Goal: Task Accomplishment & Management: Complete application form

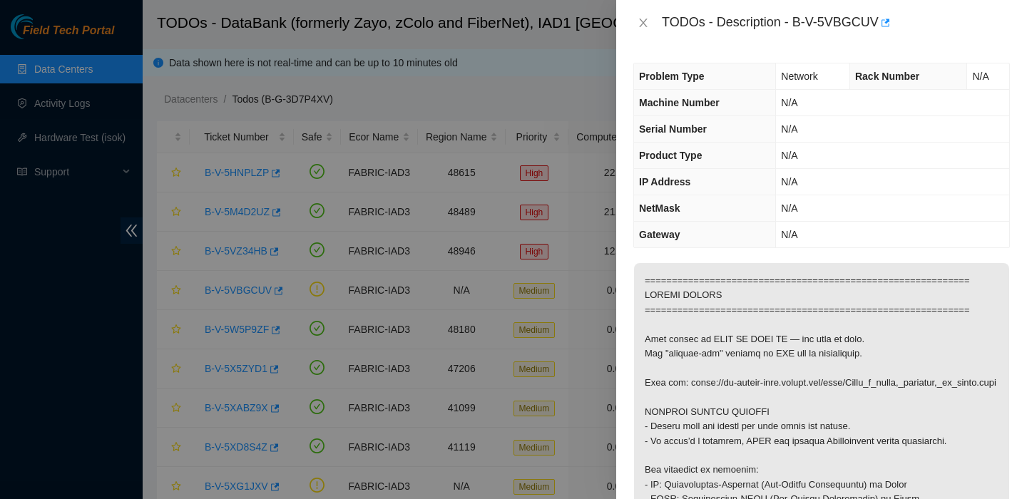
scroll to position [1035, 0]
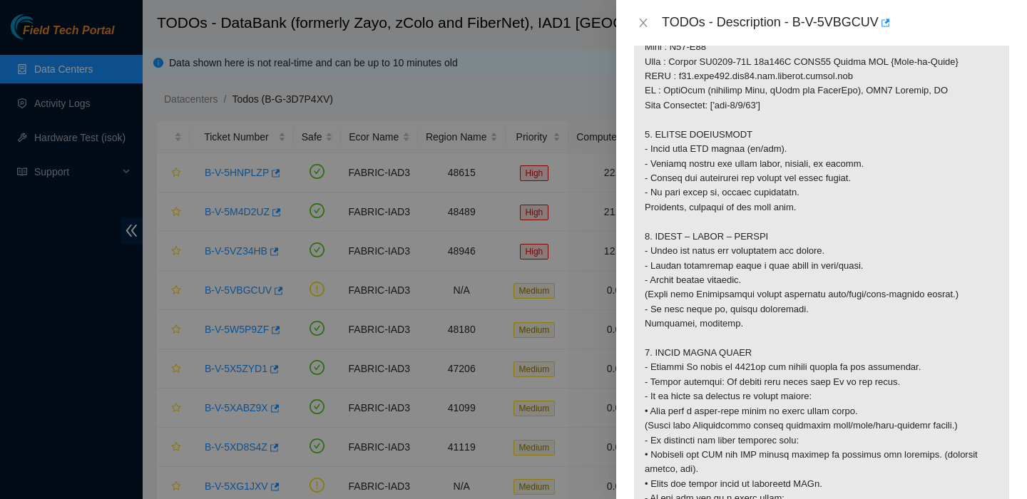
click at [63, 68] on div at bounding box center [513, 249] width 1027 height 499
click at [644, 29] on div "TODOs - Description - B-V-5VBGCUV" at bounding box center [821, 22] width 376 height 23
click at [644, 24] on icon "close" at bounding box center [643, 23] width 8 height 9
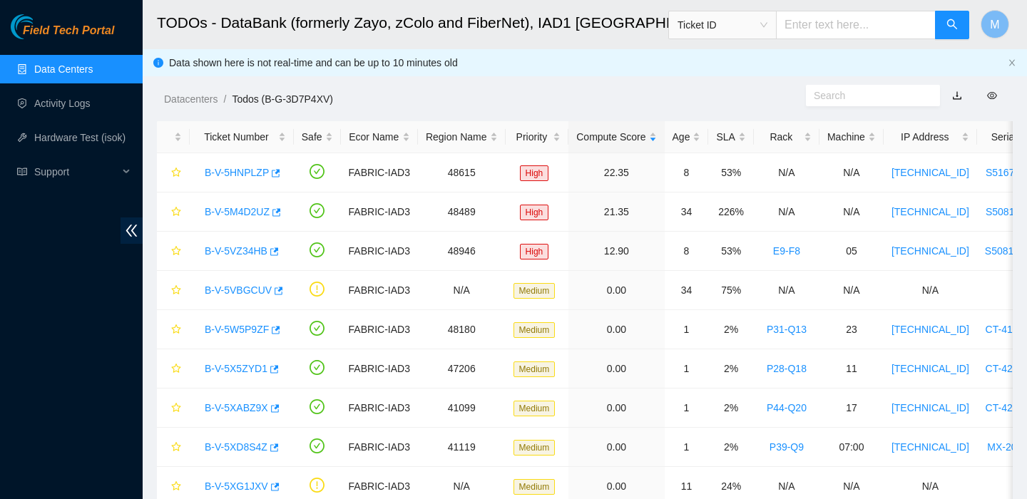
scroll to position [344, 0]
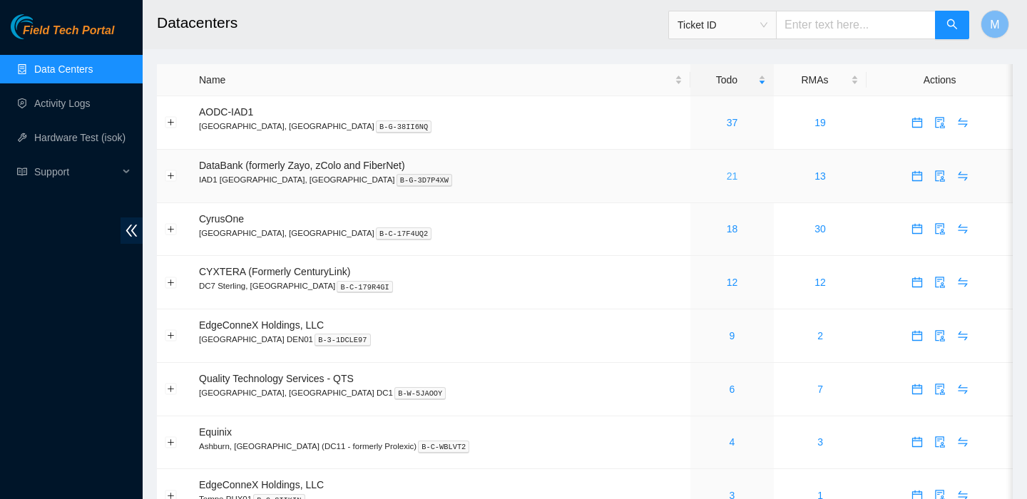
click at [727, 173] on link "21" at bounding box center [732, 175] width 11 height 11
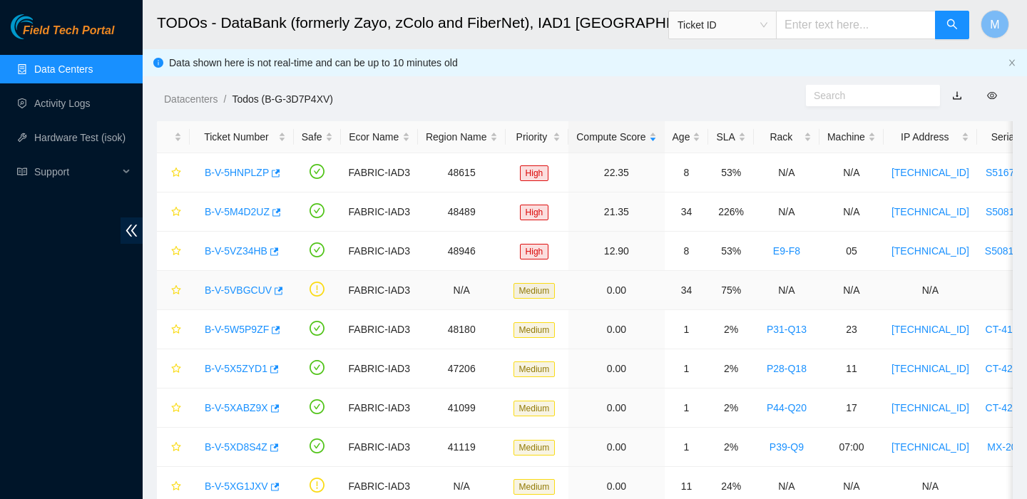
click at [248, 289] on link "B-V-5VBGCUV" at bounding box center [238, 290] width 67 height 11
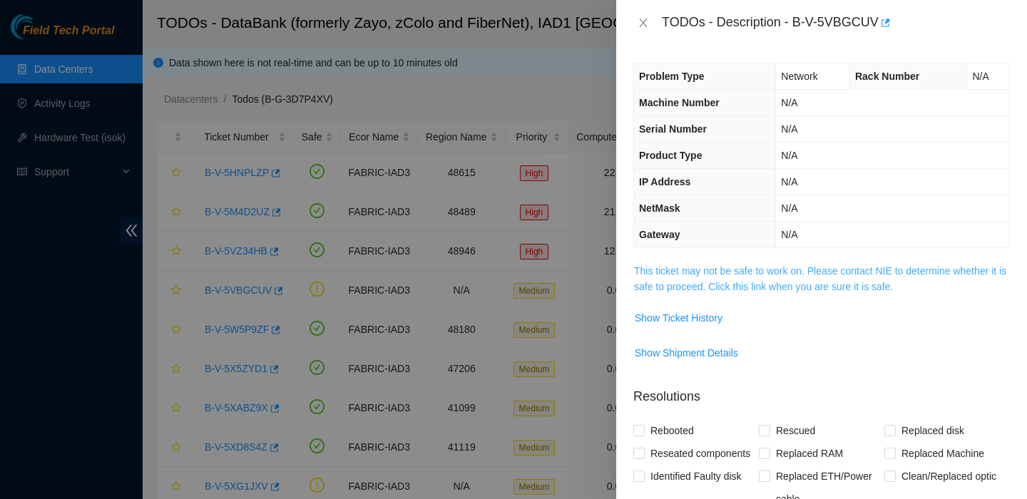
click at [825, 267] on link "This ticket may not be safe to work on. Please contact NIE to determine whether…" at bounding box center [820, 278] width 372 height 27
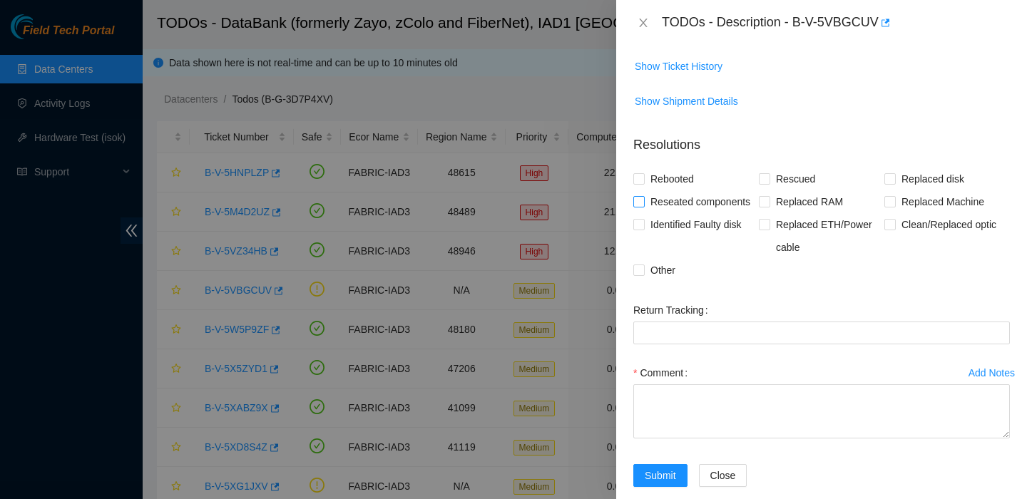
scroll to position [1708, 0]
click at [902, 235] on span "Clean/Replaced optic" at bounding box center [949, 223] width 106 height 23
click at [894, 228] on input "Clean/Replaced optic" at bounding box center [889, 223] width 10 height 10
checkbox input "true"
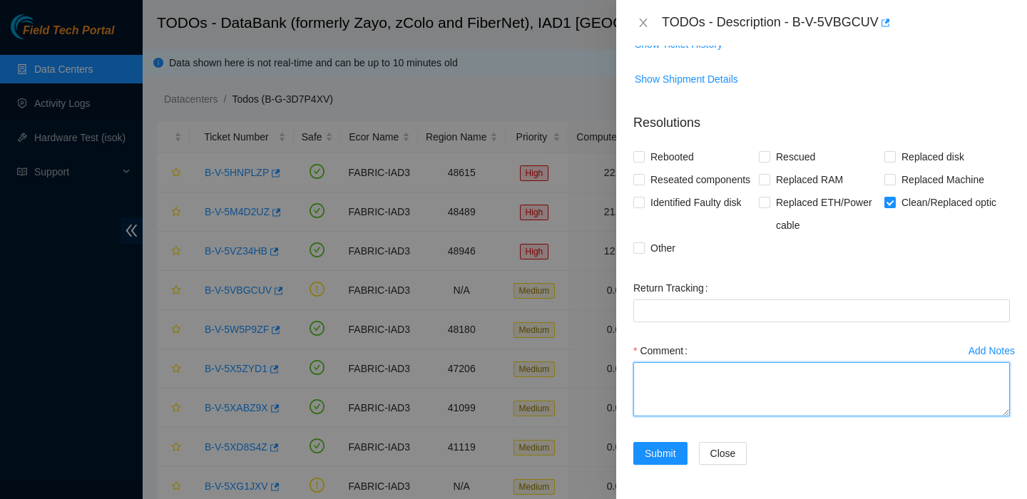
click at [709, 391] on textarea "Comment" at bounding box center [821, 389] width 376 height 54
paste textarea "-Visually inspected fibers for bends -Scoped, cleaned and reseated leaf side. L…"
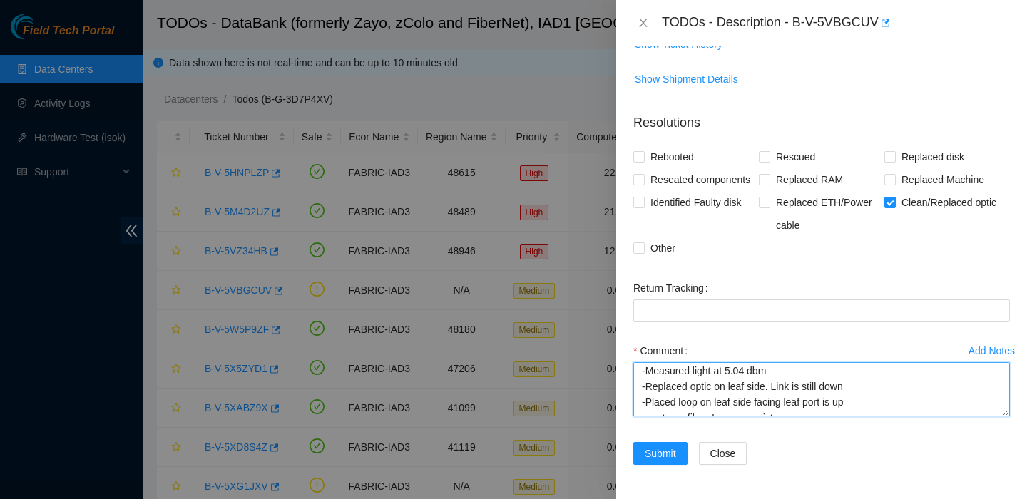
scroll to position [141, 0]
type textarea "-Visually inspected fibers for bends -Scoped, cleaned and reseated leaf side. L…"
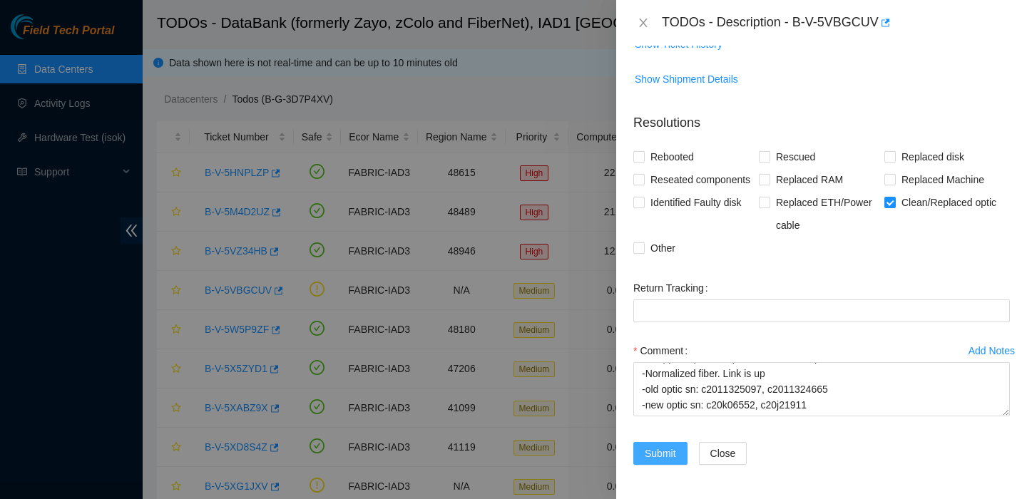
click at [662, 453] on span "Submit" at bounding box center [660, 454] width 31 height 16
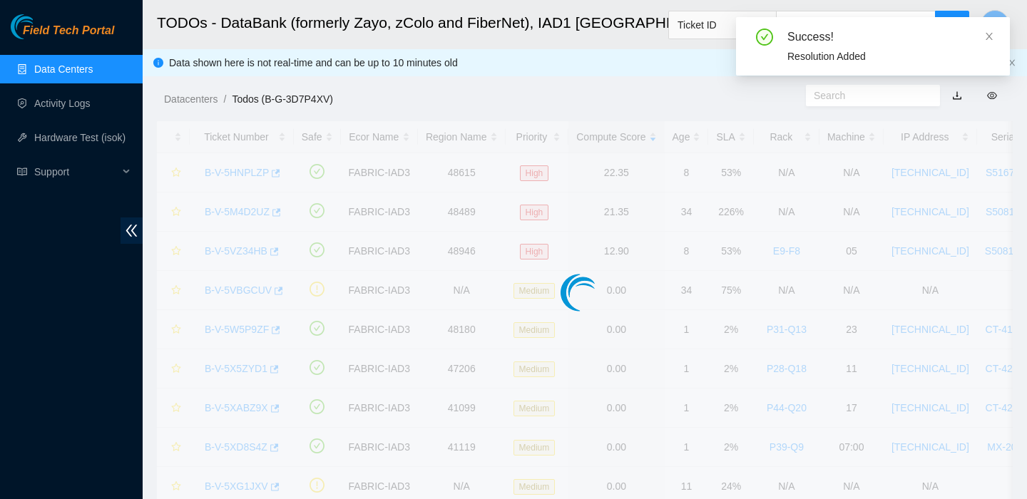
scroll to position [344, 0]
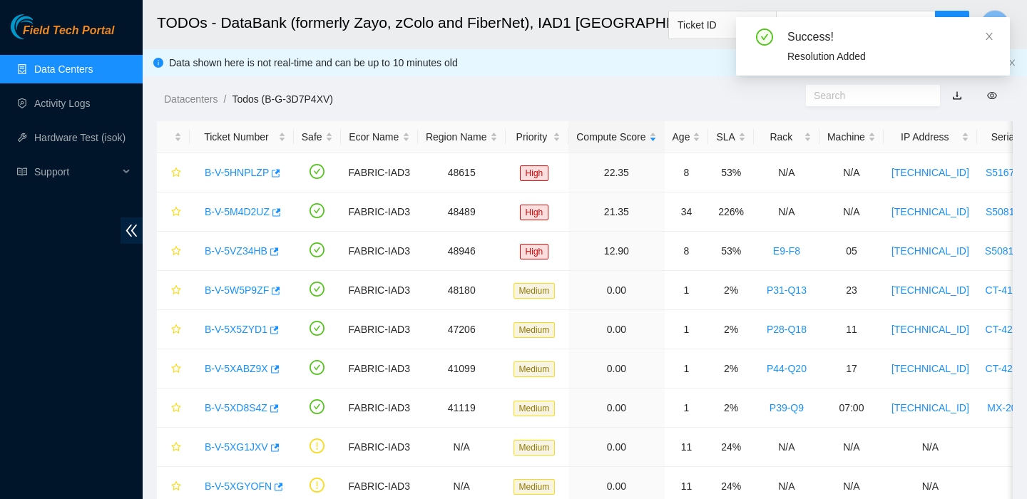
click at [88, 68] on link "Data Centers" at bounding box center [63, 68] width 58 height 11
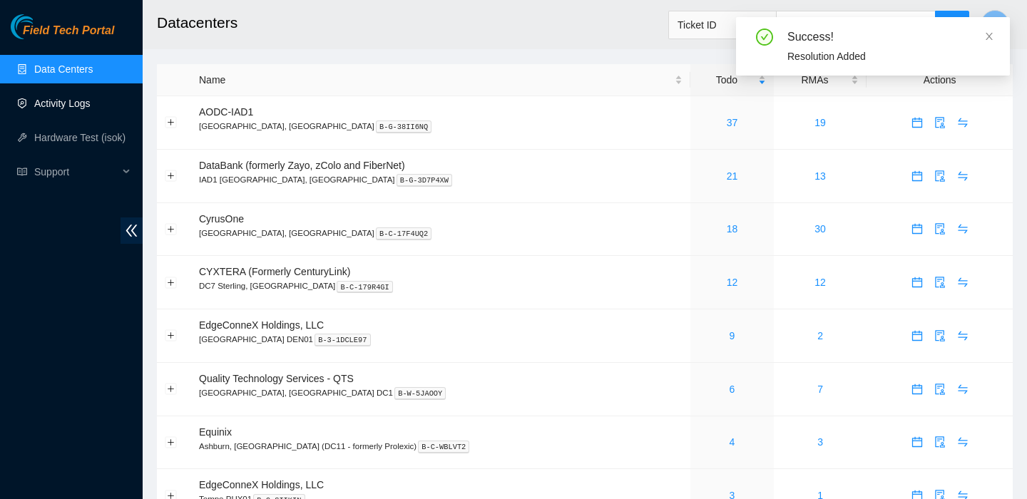
click at [58, 109] on link "Activity Logs" at bounding box center [62, 103] width 56 height 11
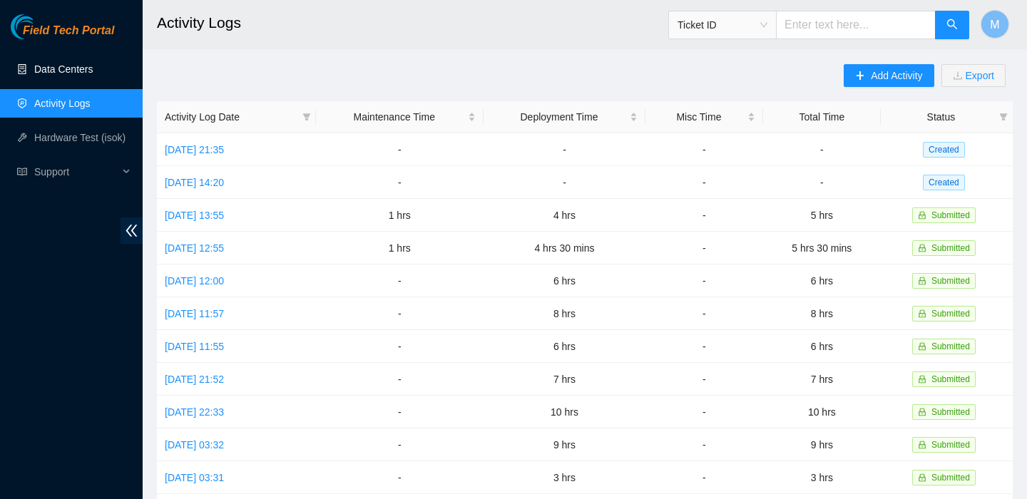
click at [63, 70] on link "Data Centers" at bounding box center [63, 68] width 58 height 11
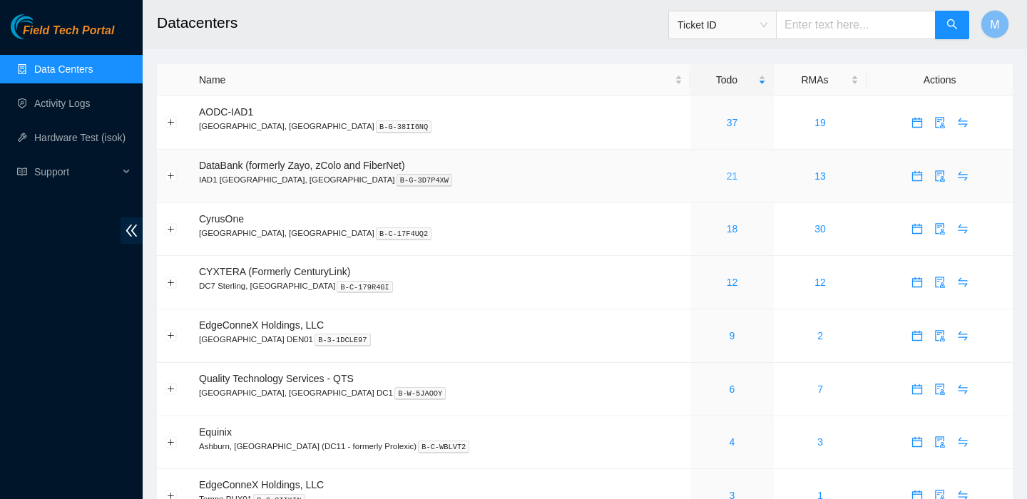
click at [727, 173] on link "21" at bounding box center [732, 175] width 11 height 11
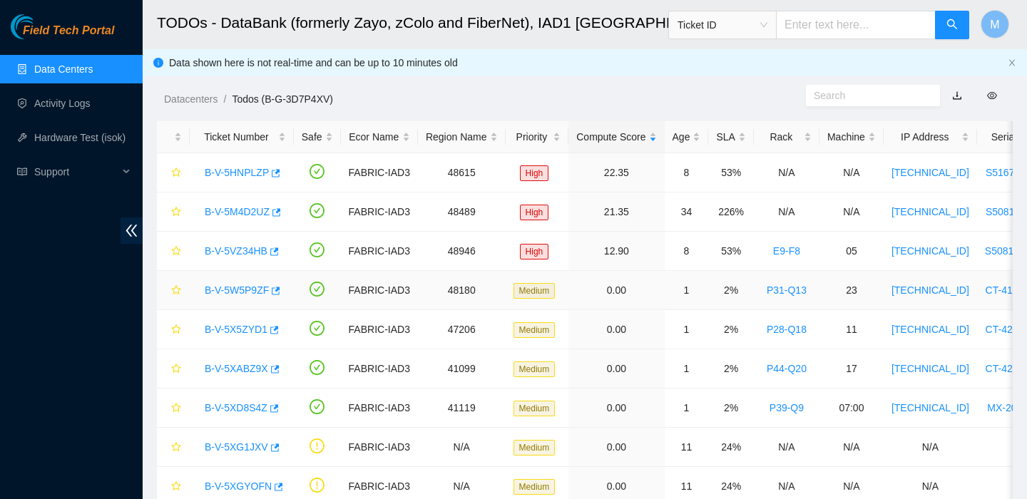
click at [225, 288] on link "B-V-5W5P9ZF" at bounding box center [237, 290] width 64 height 11
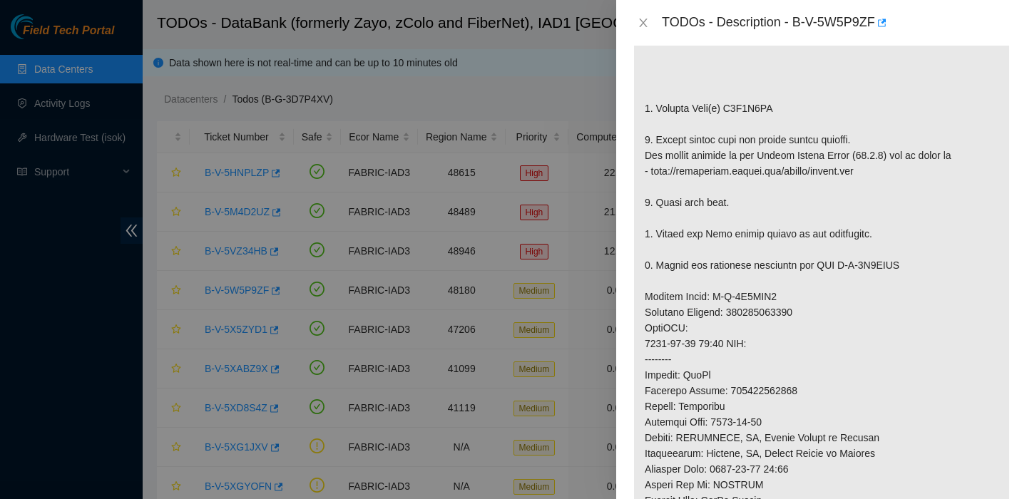
scroll to position [371, 0]
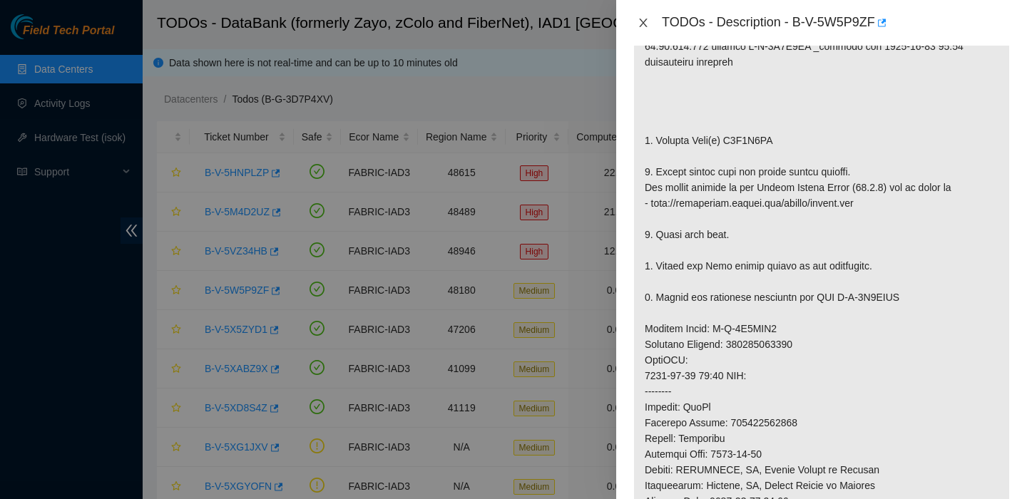
click at [647, 23] on icon "close" at bounding box center [642, 22] width 11 height 11
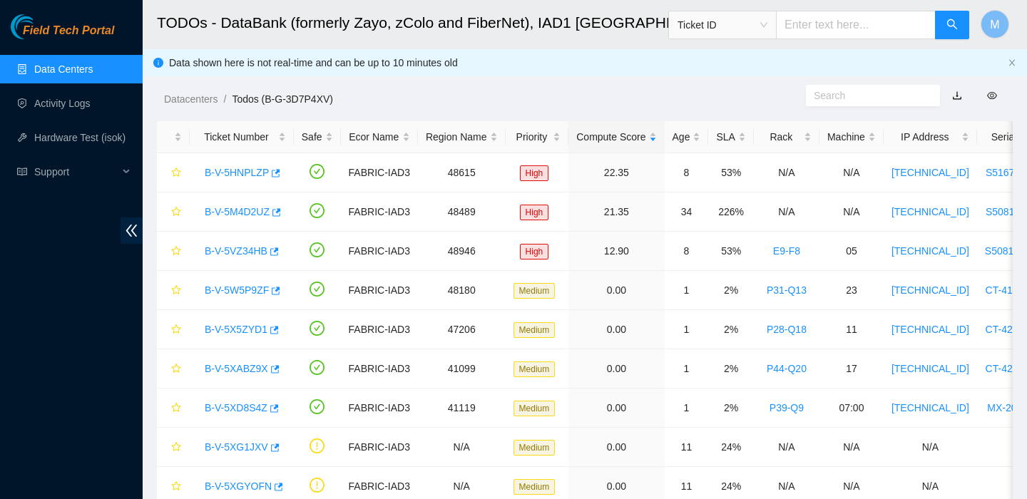
scroll to position [392, 0]
click at [230, 328] on link "B-V-5X5ZYD1" at bounding box center [236, 329] width 63 height 11
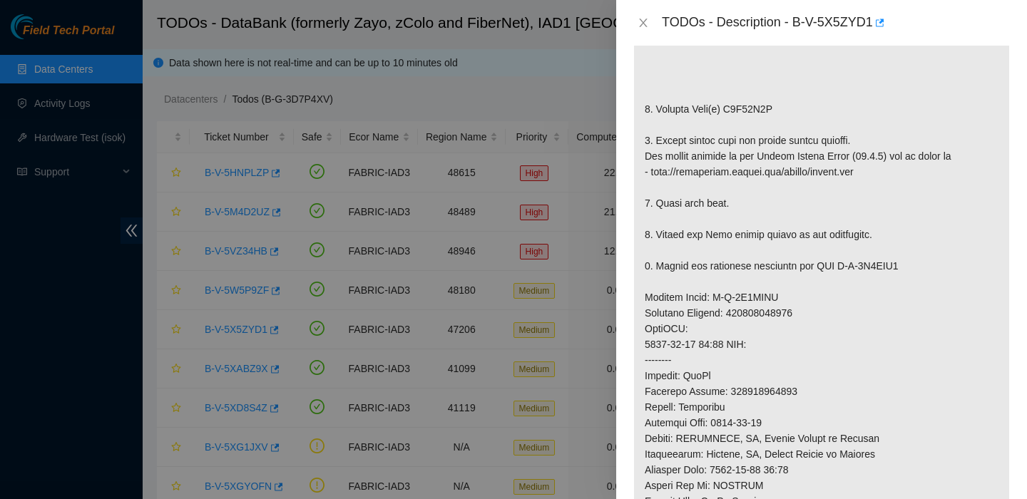
scroll to position [505, 0]
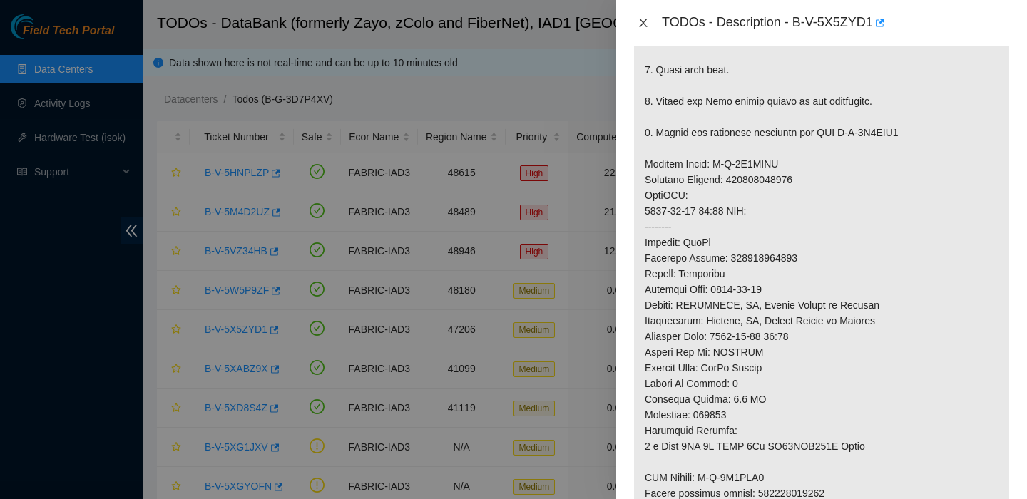
click at [642, 19] on icon "close" at bounding box center [642, 22] width 11 height 11
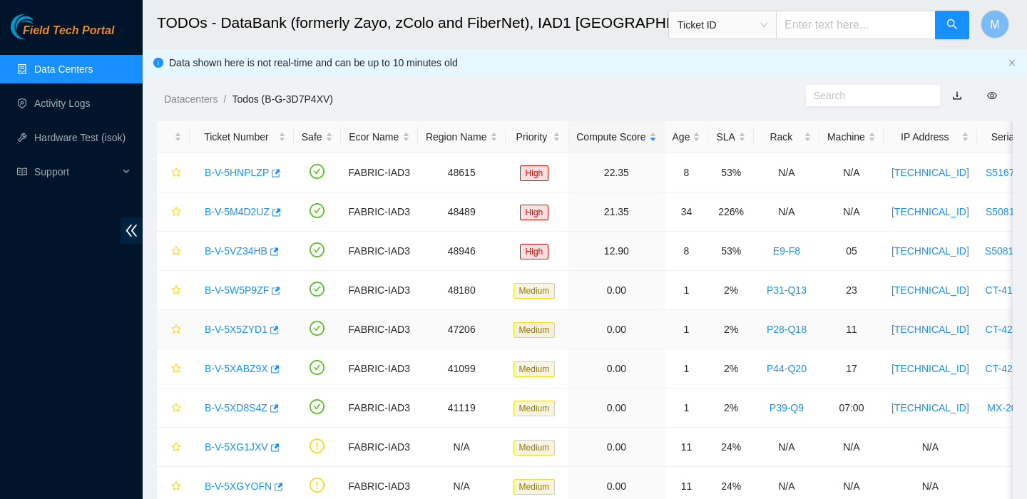
click at [237, 328] on link "B-V-5X5ZYD1" at bounding box center [236, 329] width 63 height 11
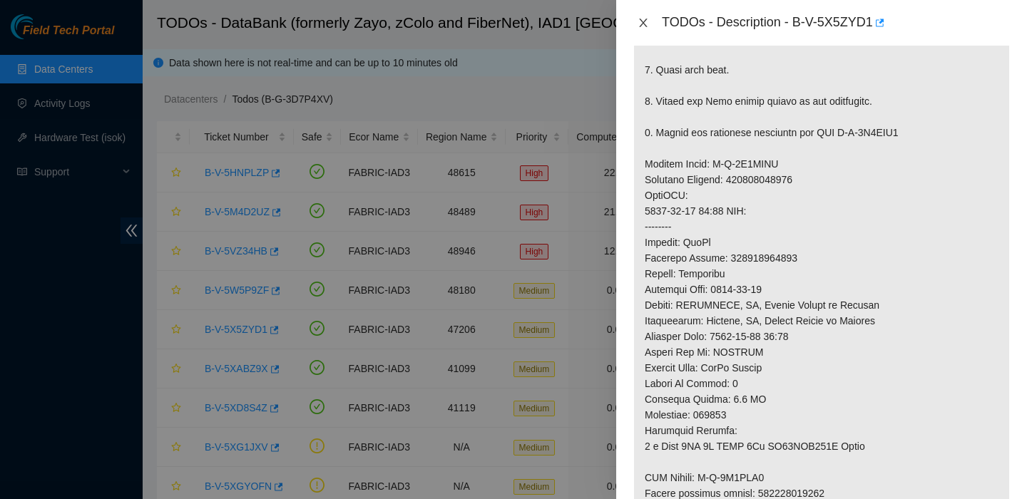
click at [647, 22] on icon "close" at bounding box center [642, 22] width 11 height 11
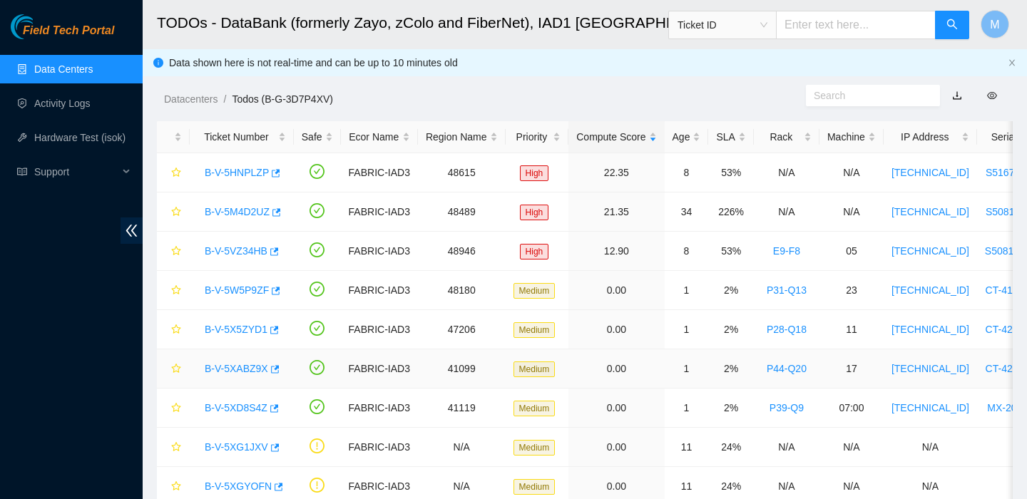
click at [255, 363] on link "B-V-5XABZ9X" at bounding box center [236, 368] width 63 height 11
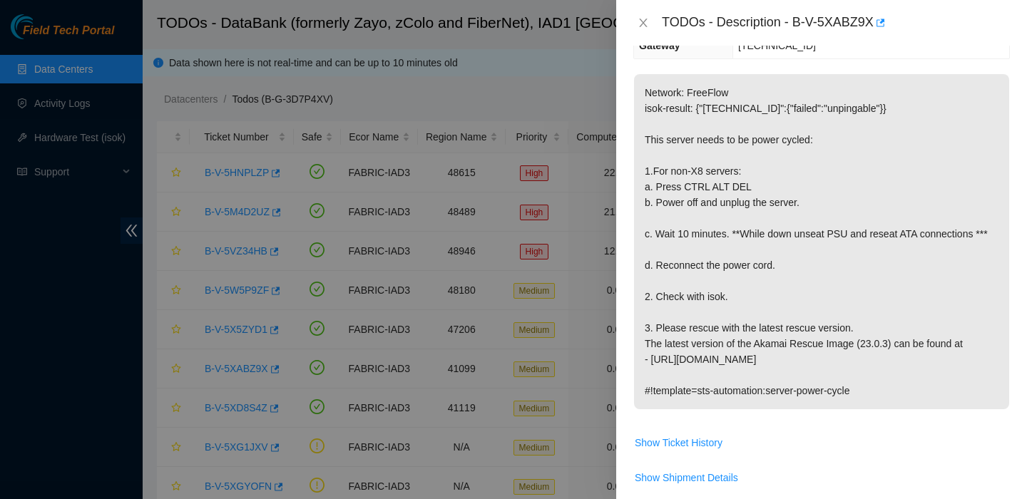
scroll to position [0, 0]
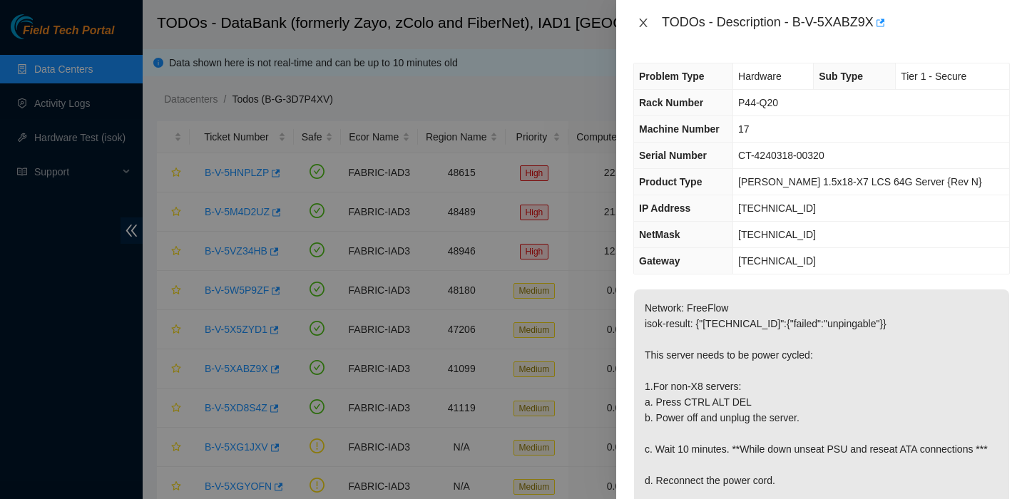
click at [643, 21] on icon "close" at bounding box center [642, 22] width 11 height 11
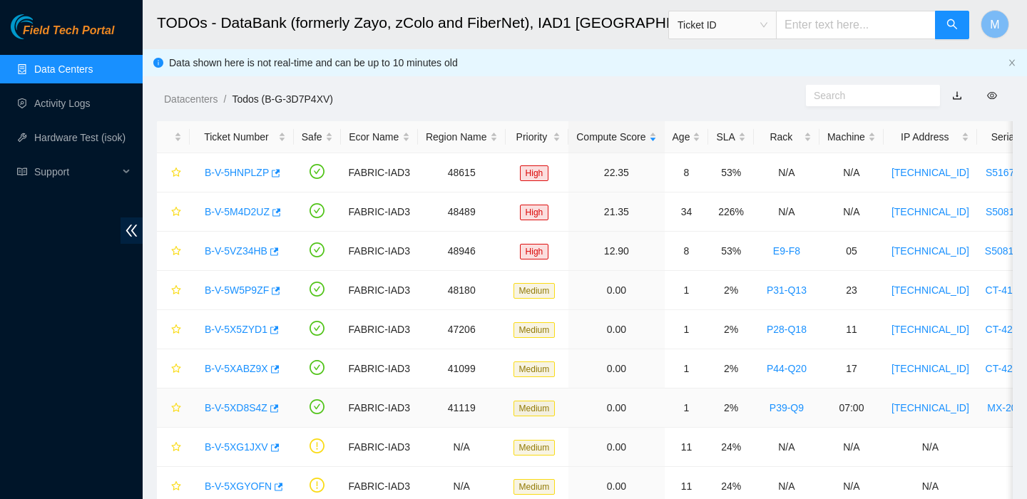
scroll to position [86, 0]
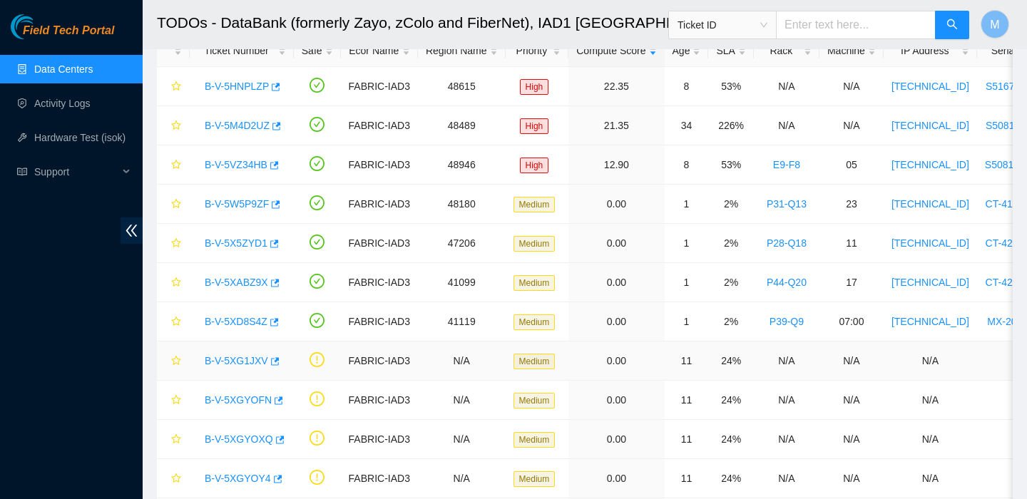
click at [252, 365] on link "B-V-5XG1JXV" at bounding box center [236, 360] width 63 height 11
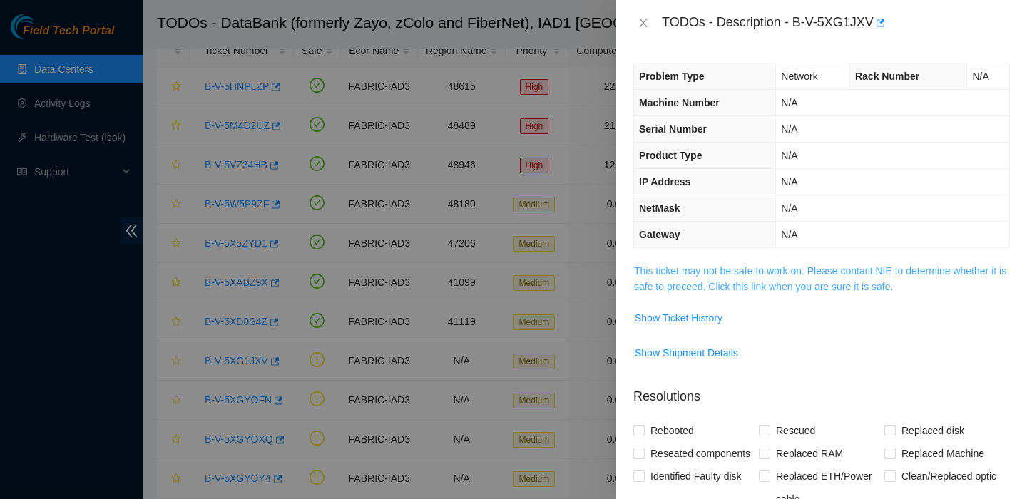
click at [679, 273] on link "This ticket may not be safe to work on. Please contact NIE to determine whether…" at bounding box center [820, 278] width 372 height 27
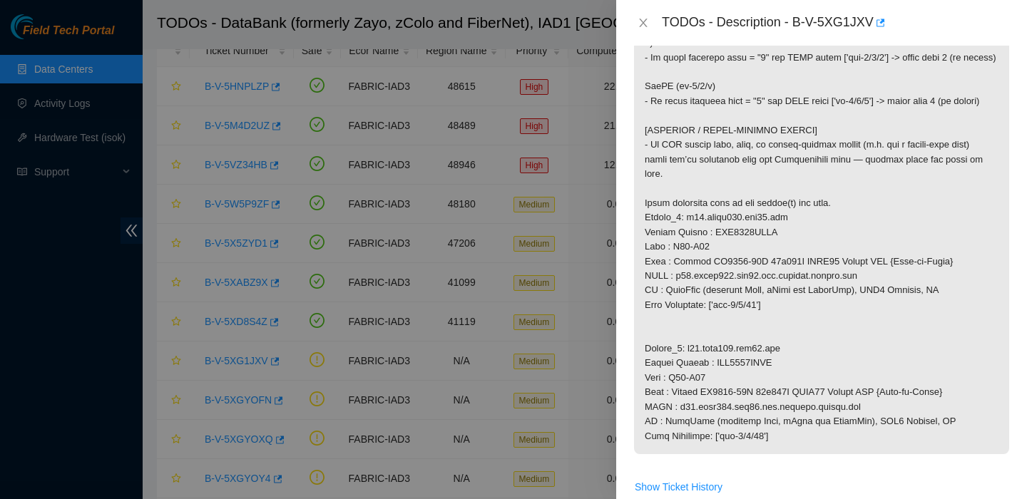
scroll to position [503, 0]
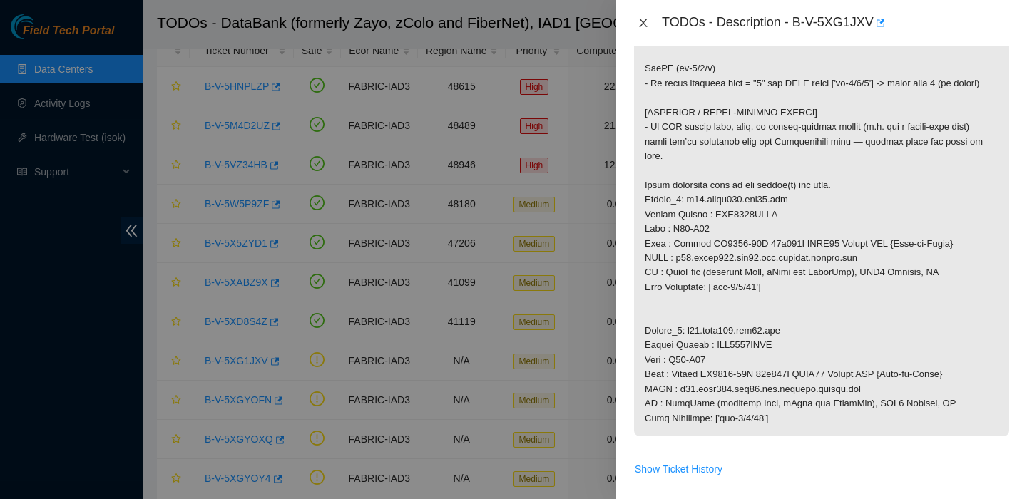
click at [640, 27] on icon "close" at bounding box center [642, 22] width 11 height 11
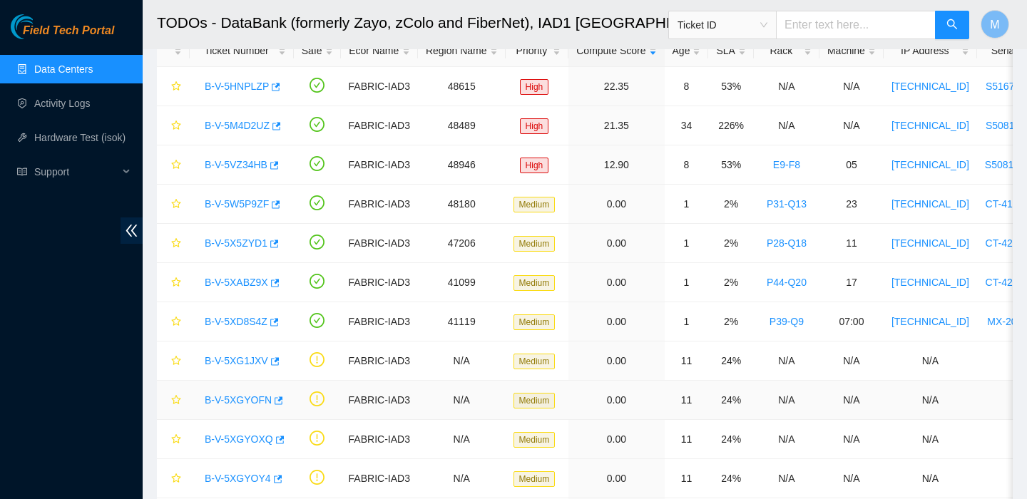
click at [237, 396] on link "B-V-5XGYOFN" at bounding box center [238, 399] width 67 height 11
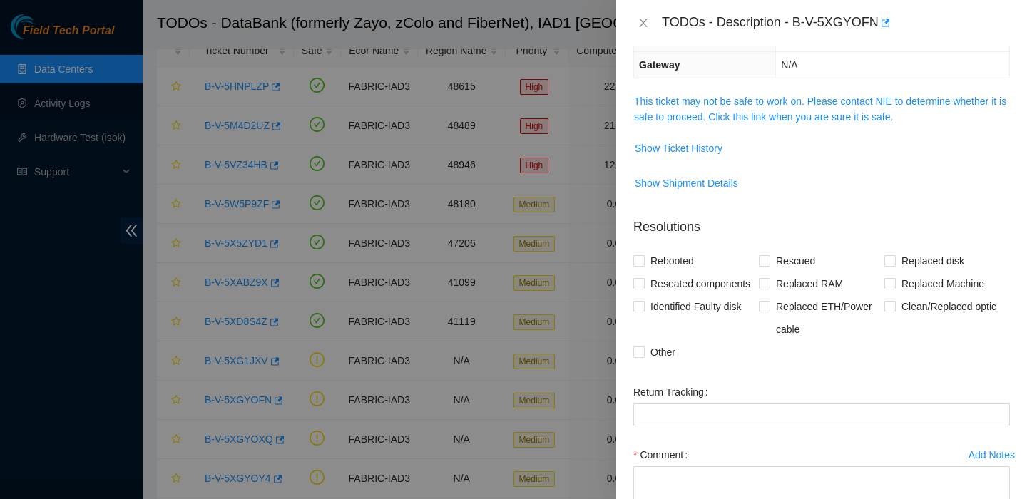
scroll to position [99, 0]
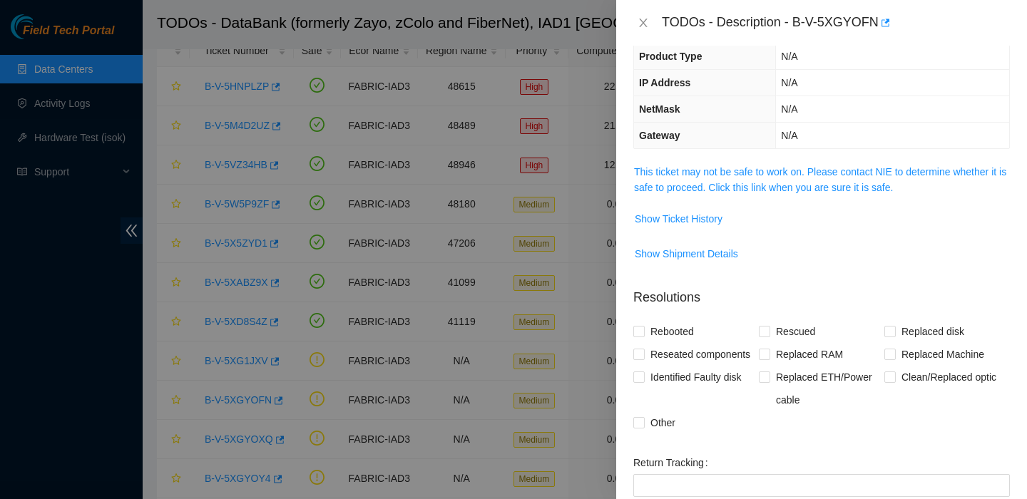
click at [735, 177] on span "This ticket may not be safe to work on. Please contact NIE to determine whether…" at bounding box center [821, 179] width 375 height 31
click at [729, 169] on link "This ticket may not be safe to work on. Please contact NIE to determine whether…" at bounding box center [820, 179] width 372 height 27
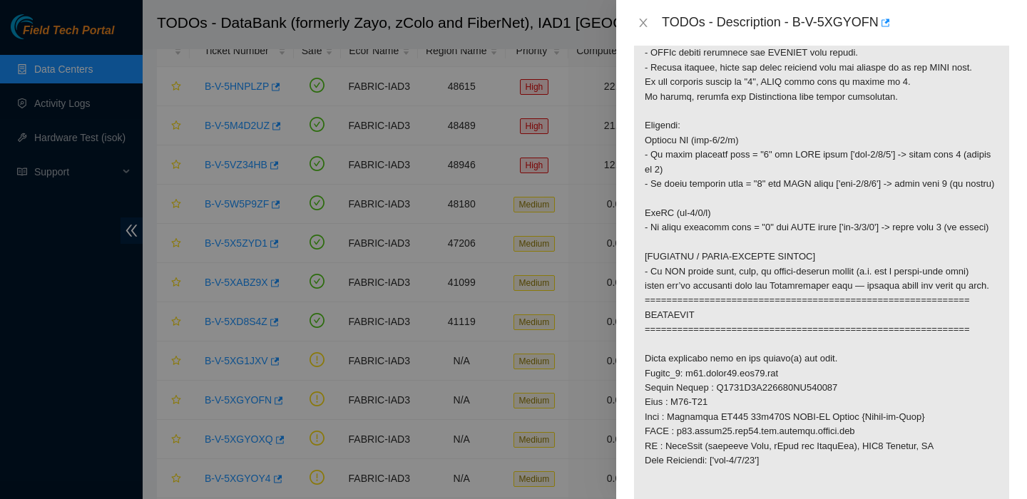
scroll to position [585, 0]
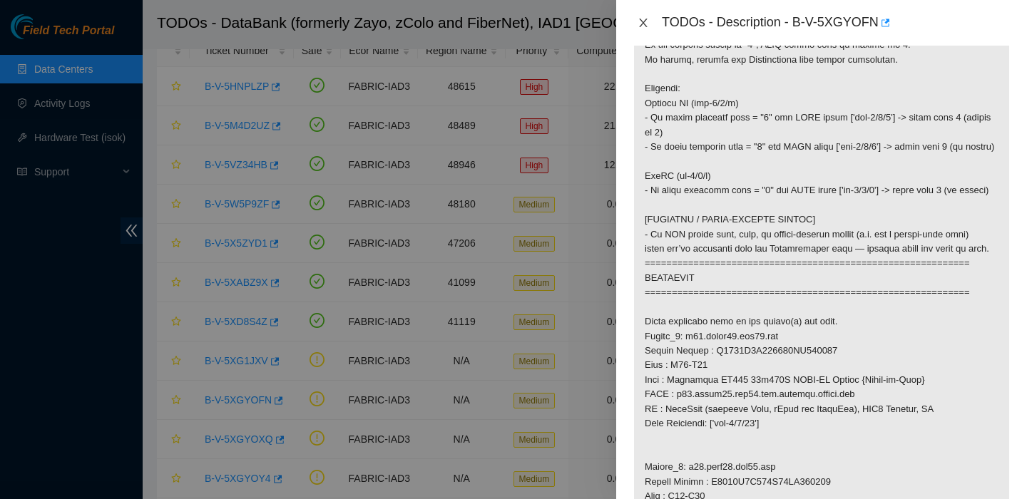
click at [642, 28] on icon "close" at bounding box center [642, 22] width 11 height 11
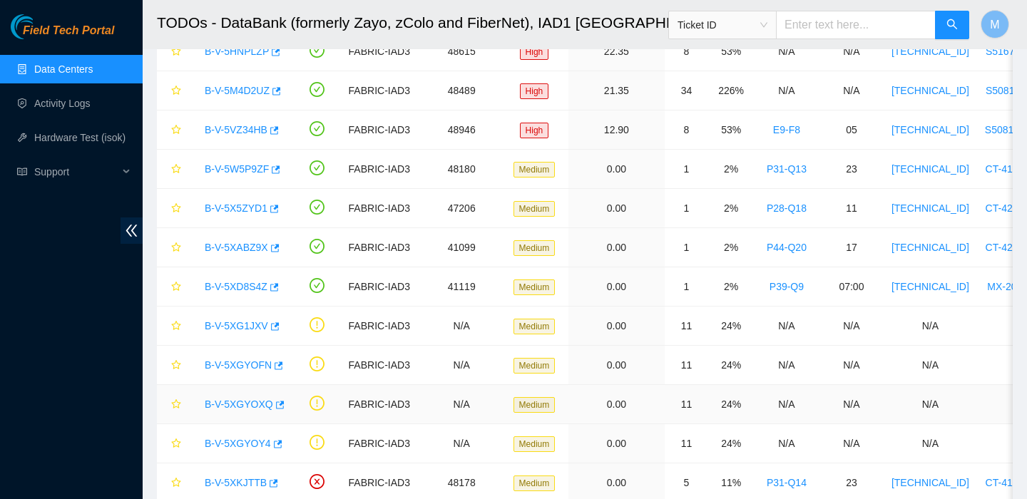
scroll to position [483, 0]
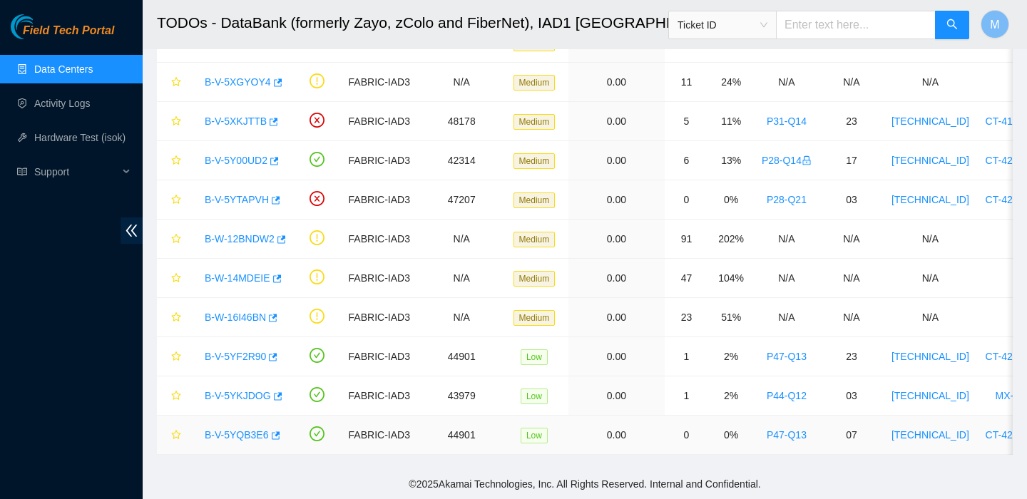
click at [242, 436] on link "B-V-5YQB3E6" at bounding box center [237, 434] width 64 height 11
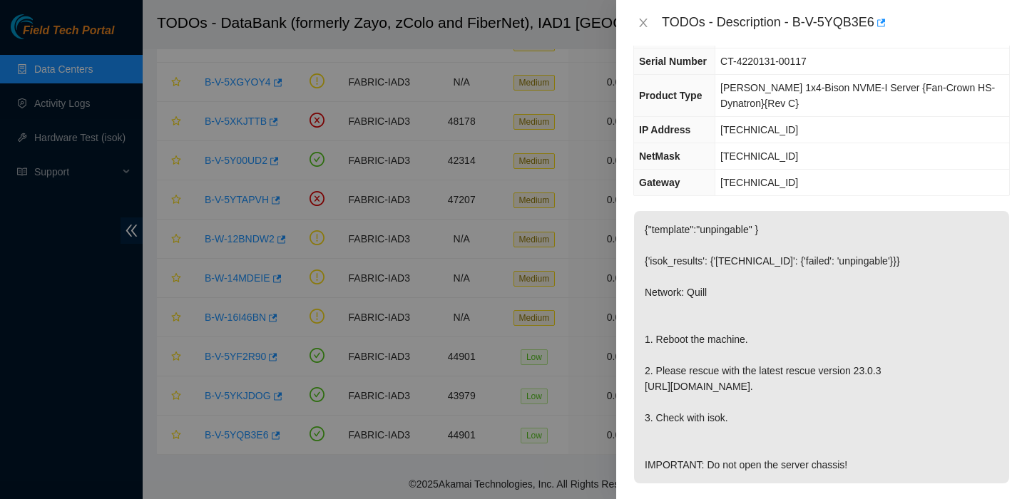
scroll to position [103, 0]
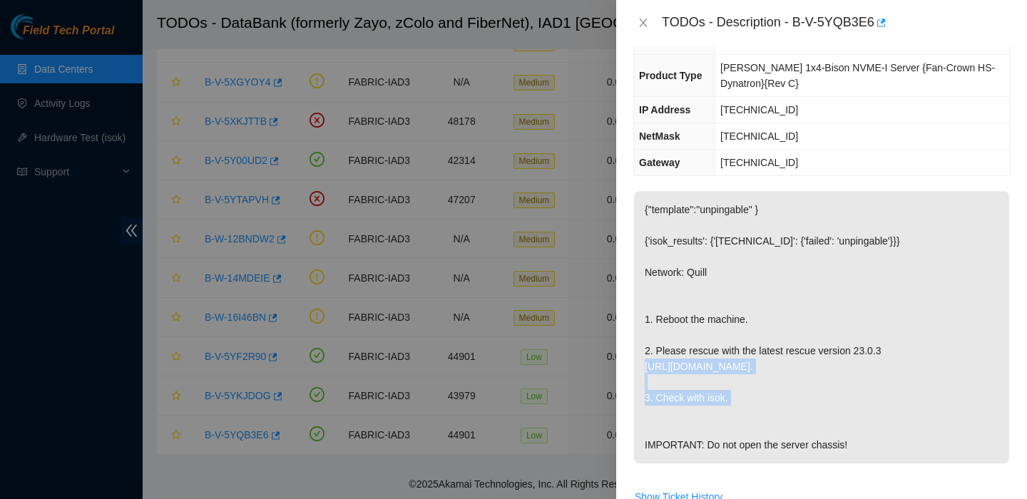
drag, startPoint x: 645, startPoint y: 367, endPoint x: 859, endPoint y: 368, distance: 214.6
click at [859, 368] on p "{"template":"unpingable" } {'isok_results': {'23.36.178.10': {'failed': 'unping…" at bounding box center [821, 327] width 375 height 272
copy p "http://netpartner.akamai.com/rescue/latest.iso."
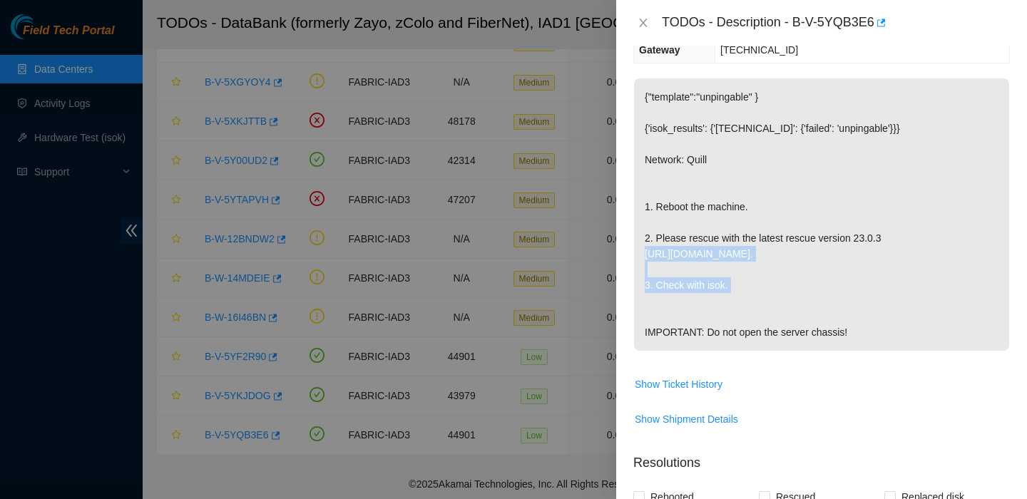
scroll to position [386, 0]
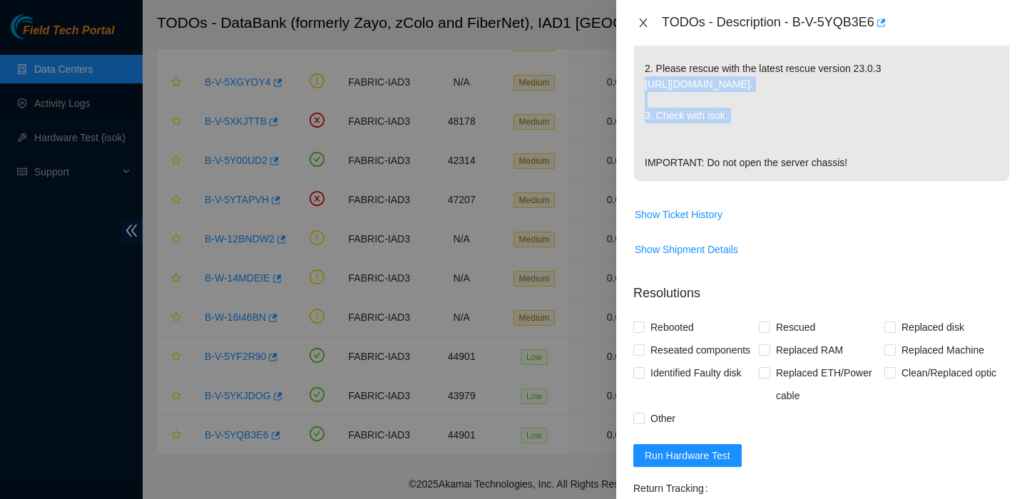
click at [645, 21] on icon "close" at bounding box center [642, 22] width 11 height 11
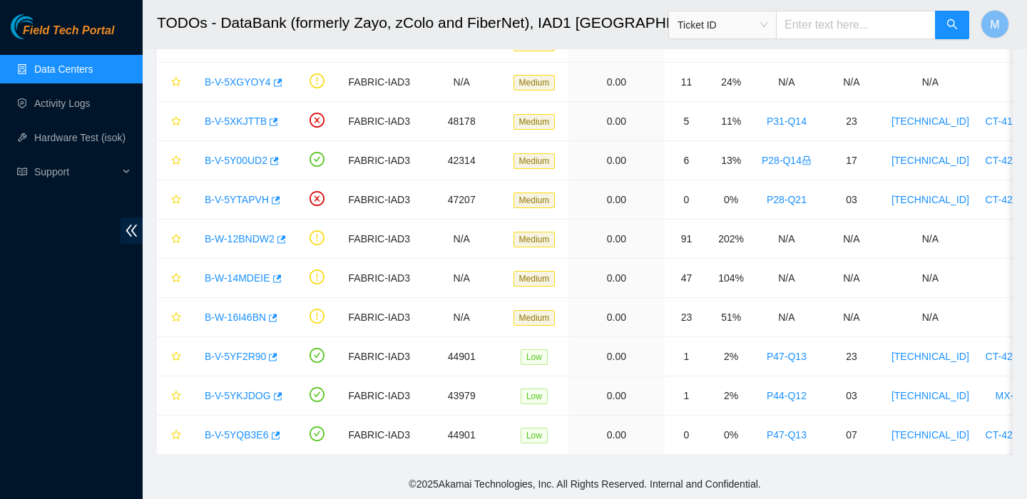
scroll to position [401, 0]
click at [69, 71] on link "Data Centers" at bounding box center [63, 68] width 58 height 11
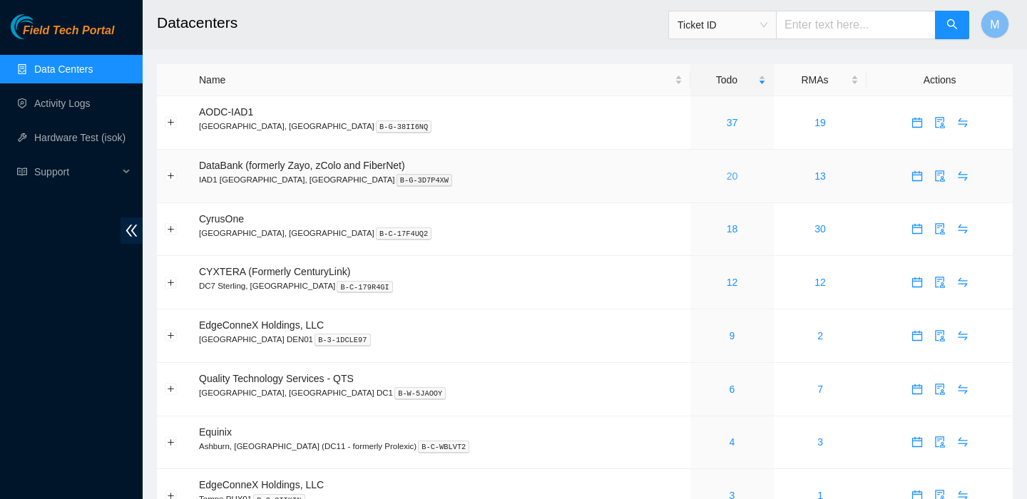
click at [727, 175] on link "20" at bounding box center [732, 175] width 11 height 11
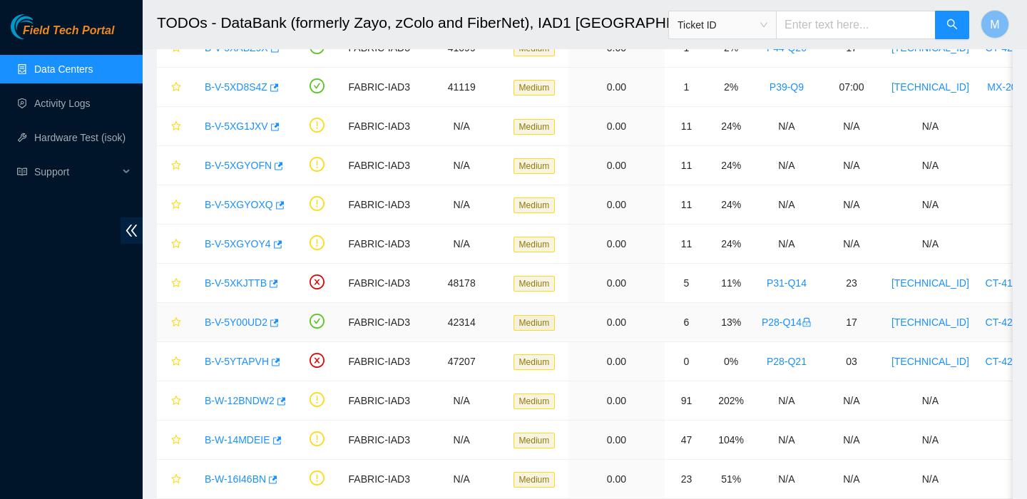
scroll to position [483, 0]
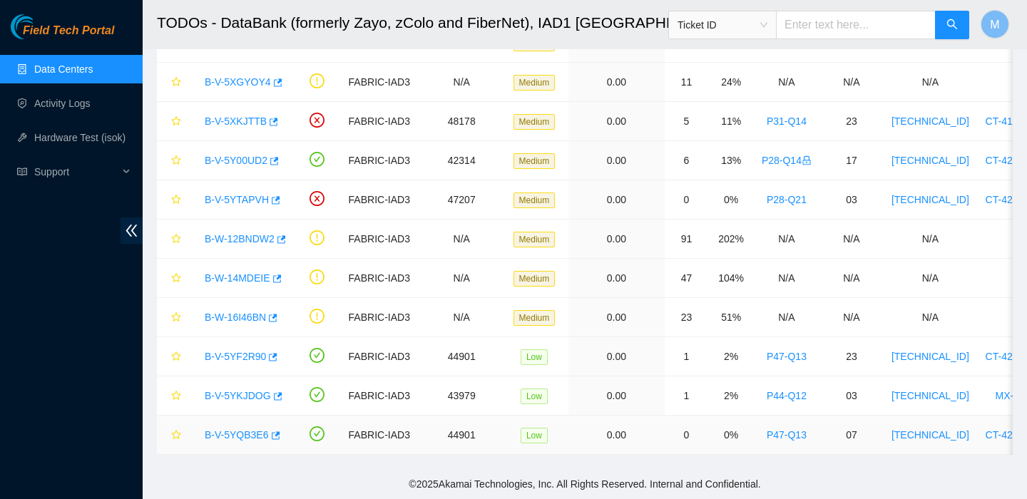
click at [257, 437] on link "B-V-5YQB3E6" at bounding box center [237, 434] width 64 height 11
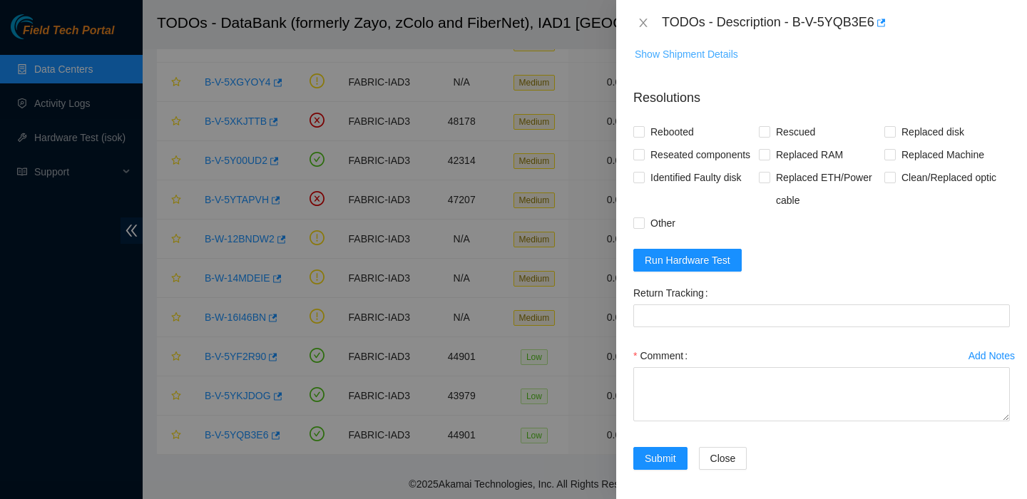
scroll to position [580, 0]
click at [702, 273] on button "Run Hardware Test" at bounding box center [687, 261] width 108 height 23
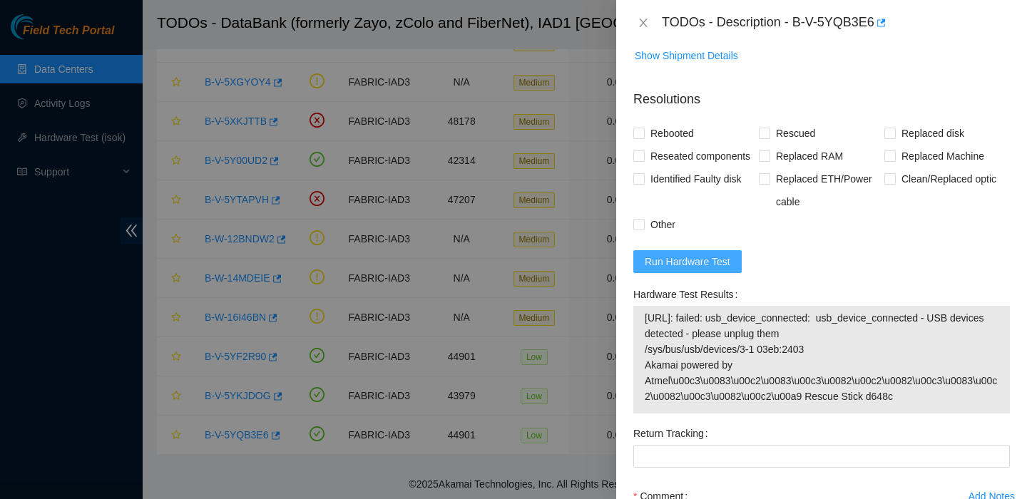
click at [715, 270] on span "Run Hardware Test" at bounding box center [688, 262] width 86 height 16
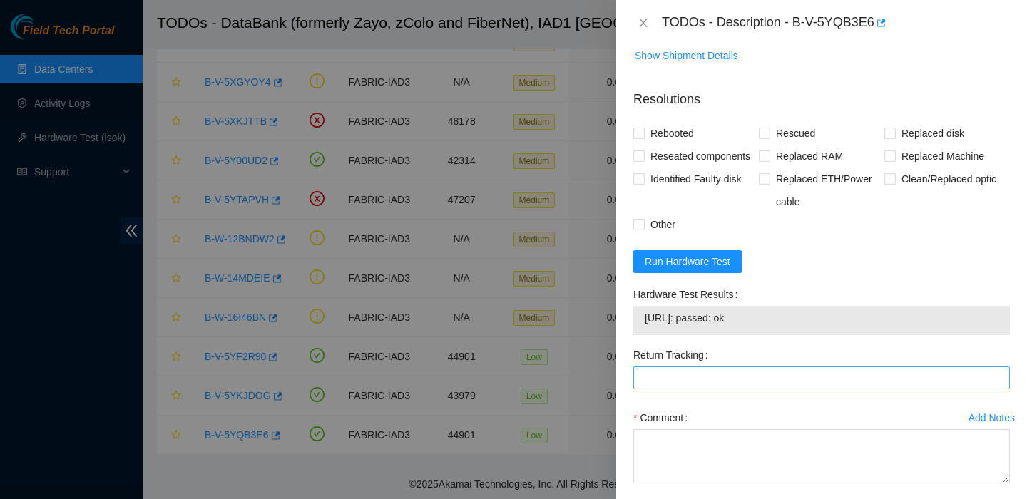
scroll to position [701, 0]
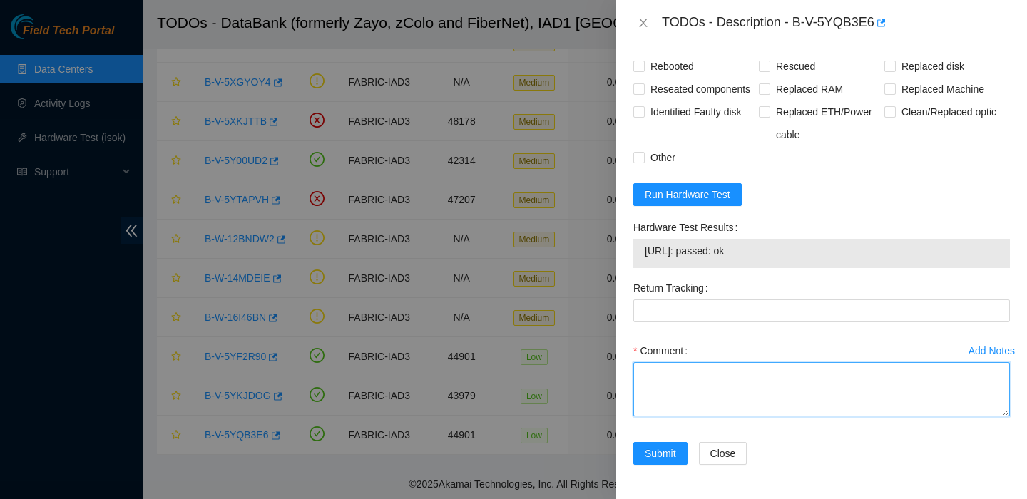
click at [720, 405] on textarea "Comment" at bounding box center [821, 389] width 376 height 54
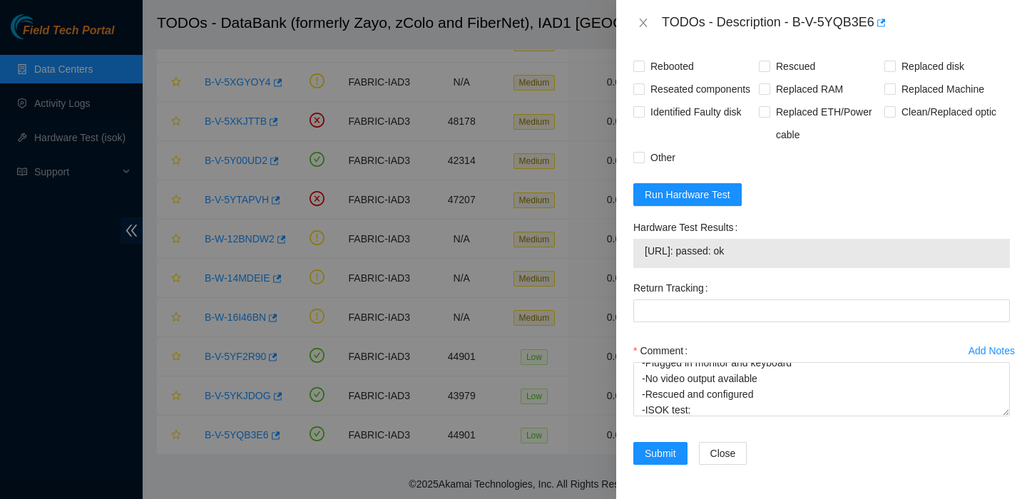
drag, startPoint x: 763, startPoint y: 252, endPoint x: 646, endPoint y: 250, distance: 116.9
click at [646, 250] on span "23.36.178.10: passed: ok" at bounding box center [822, 251] width 354 height 16
copy span "23.36.178.10: passed: ok"
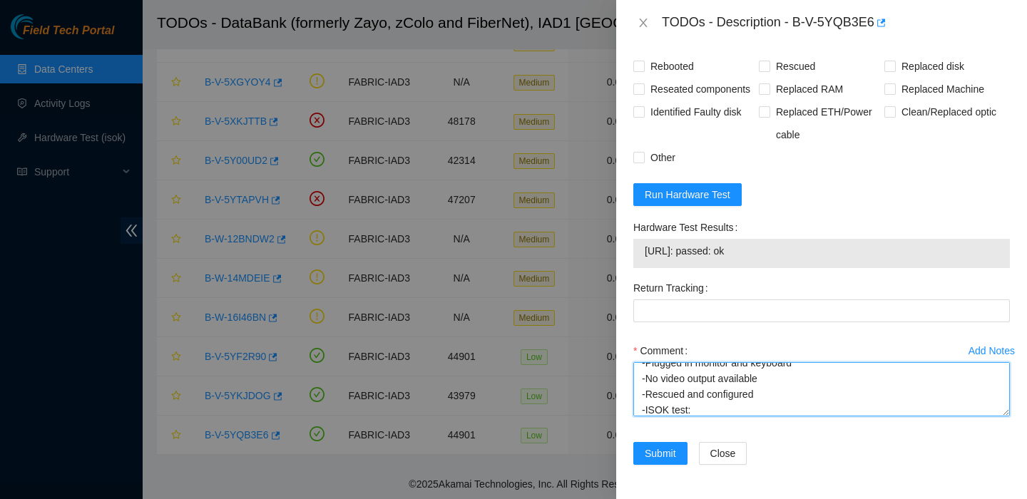
click at [715, 409] on textarea "-Plugged in monitor and keyboard -No video output available -Rescued and config…" at bounding box center [821, 389] width 376 height 54
paste textarea "23.36.178.10: passed: ok"
drag, startPoint x: 830, startPoint y: 410, endPoint x: 578, endPoint y: 317, distance: 268.2
click at [596, 317] on div "TODOs - Description - B-V-5YQB3E6 Problem Type Hardware Rack Number P47-Q13 Mac…" at bounding box center [513, 249] width 1027 height 499
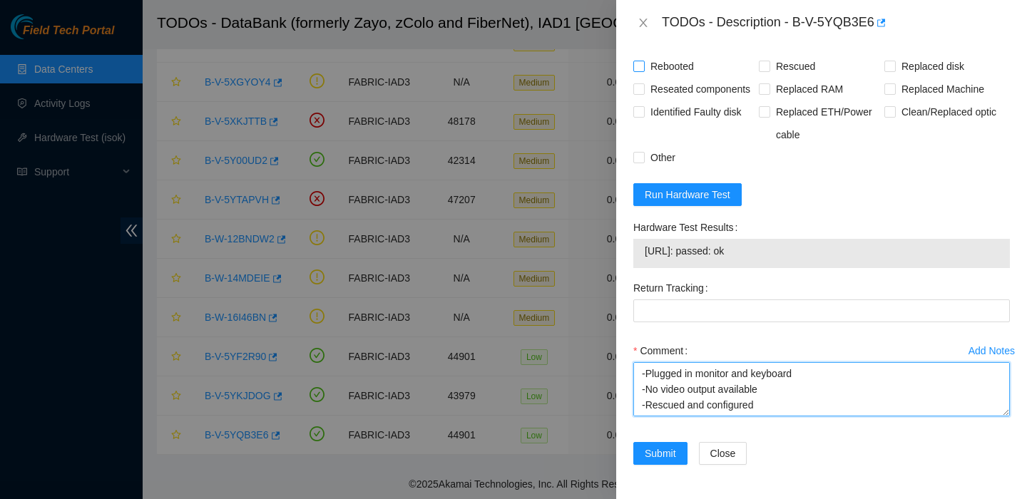
type textarea "-Plugged in monitor and keyboard -No video output available -Rescued and config…"
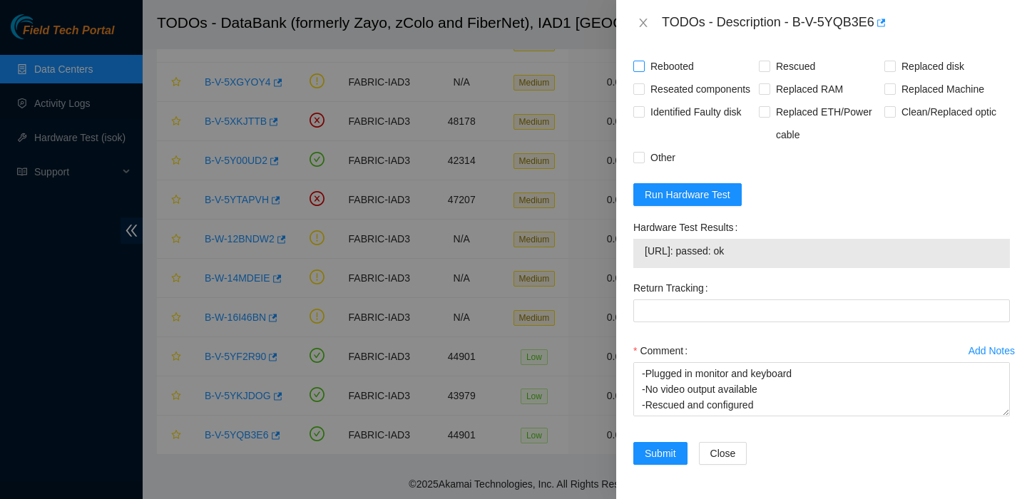
click at [670, 66] on span "Rebooted" at bounding box center [672, 66] width 55 height 23
click at [643, 66] on input "Rebooted" at bounding box center [638, 66] width 10 height 10
checkbox input "true"
click at [787, 71] on span "Rescued" at bounding box center [795, 66] width 51 height 23
click at [769, 71] on input "Rescued" at bounding box center [764, 66] width 10 height 10
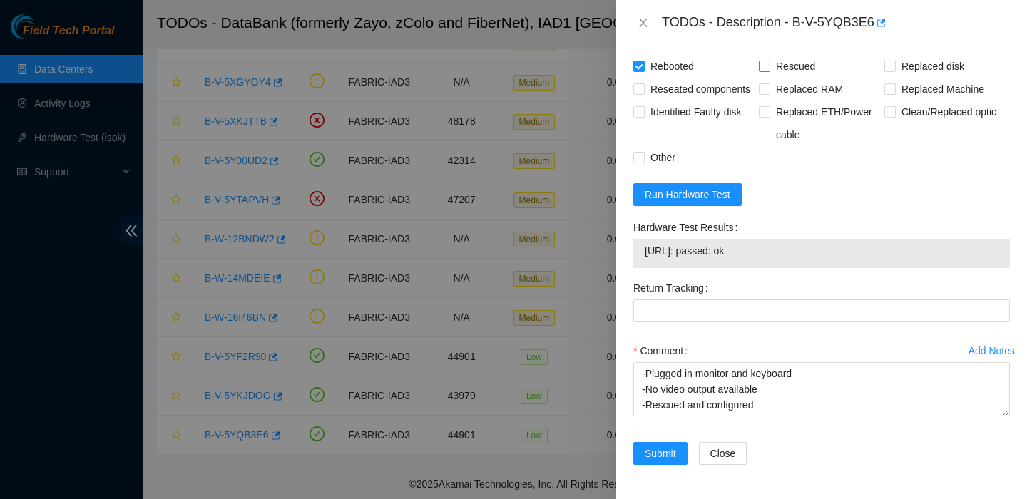
checkbox input "true"
click at [667, 444] on button "Submit" at bounding box center [660, 453] width 54 height 23
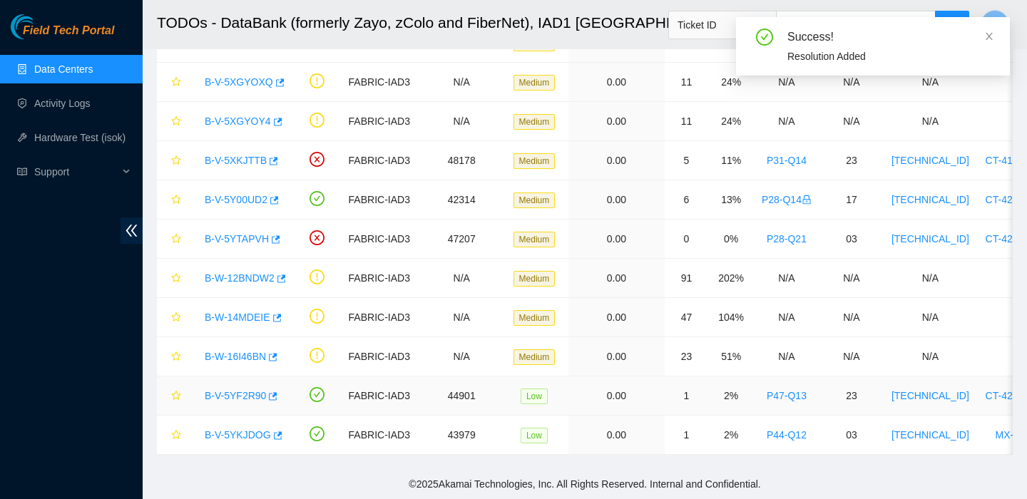
scroll to position [444, 0]
